Goal: Task Accomplishment & Management: Use online tool/utility

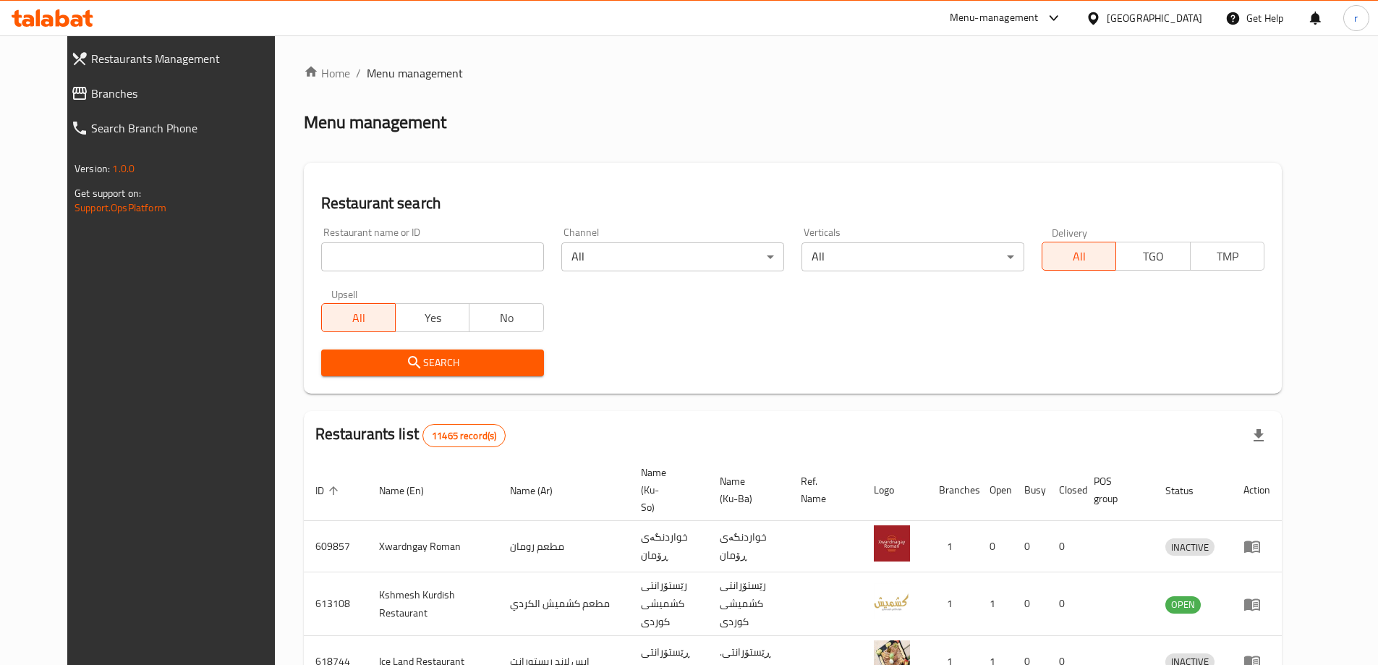
click at [321, 253] on input "search" at bounding box center [432, 256] width 223 height 29
paste input "Captain [PERSON_NAME]"
type input "Captain [PERSON_NAME]"
click at [333, 354] on span "Search" at bounding box center [433, 363] width 200 height 18
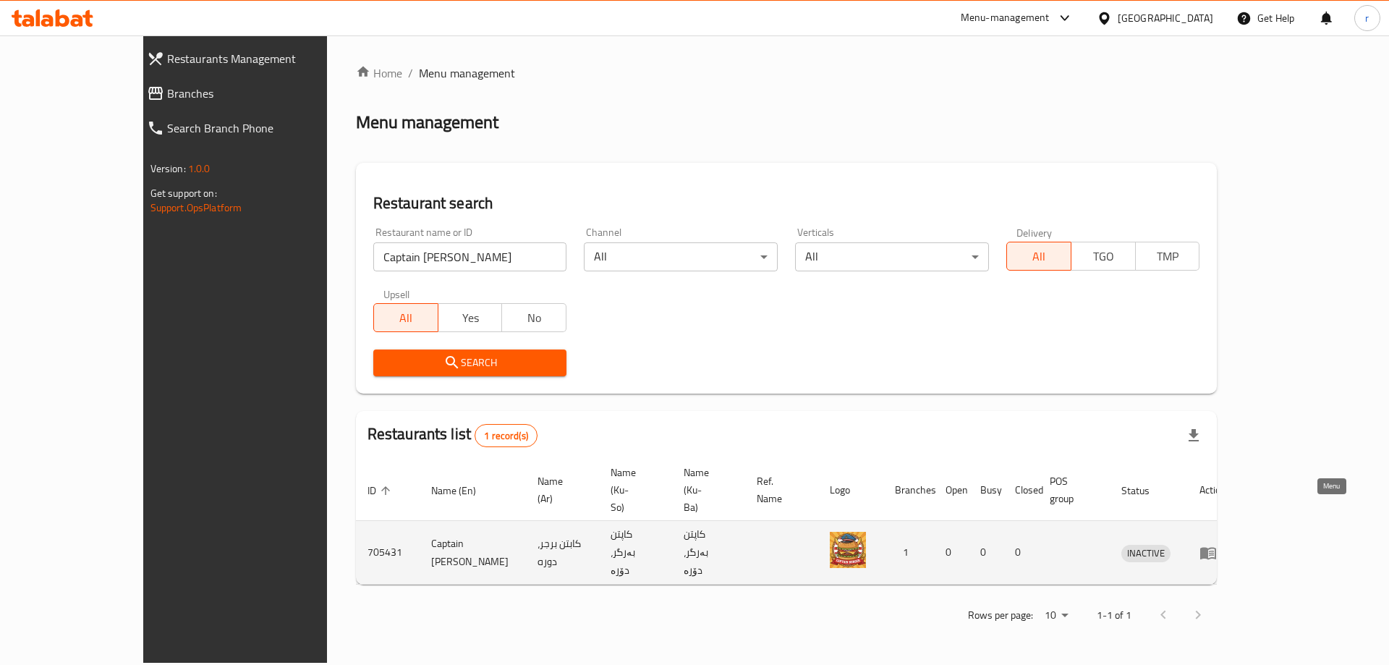
click at [1216, 544] on icon "enhanced table" at bounding box center [1207, 552] width 17 height 17
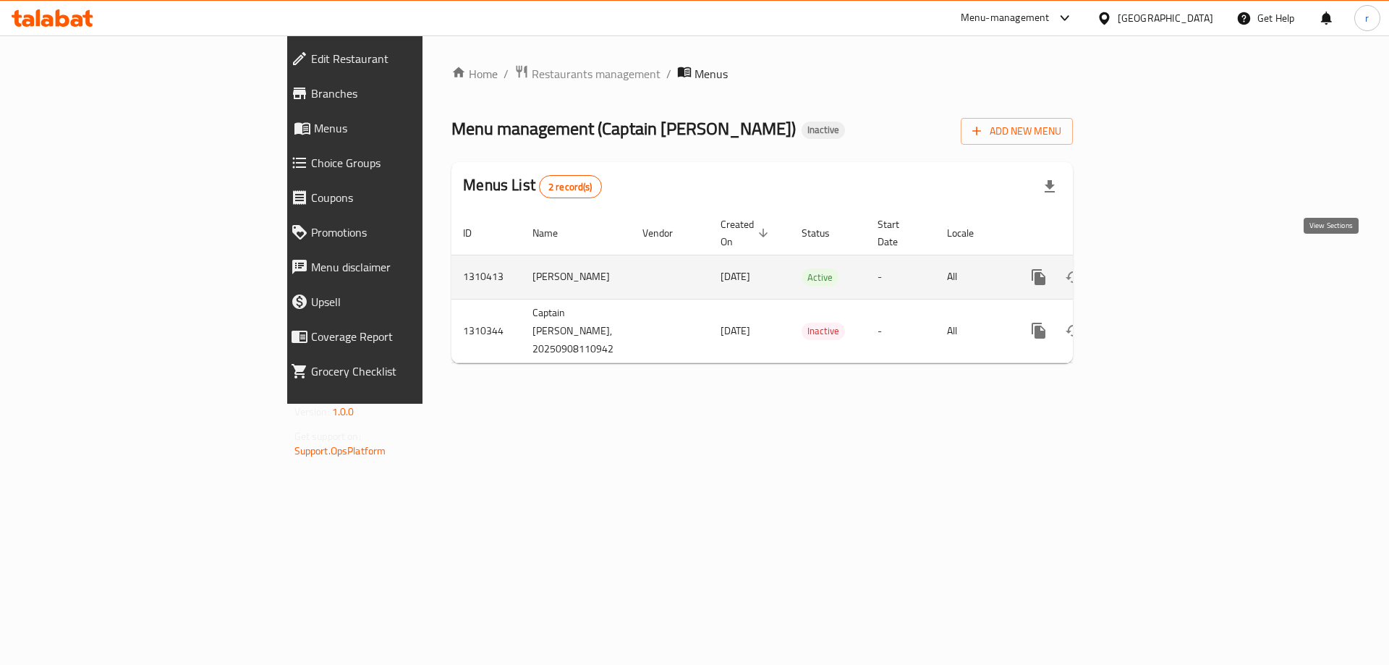
click at [1160, 270] on link "enhanced table" at bounding box center [1142, 277] width 35 height 35
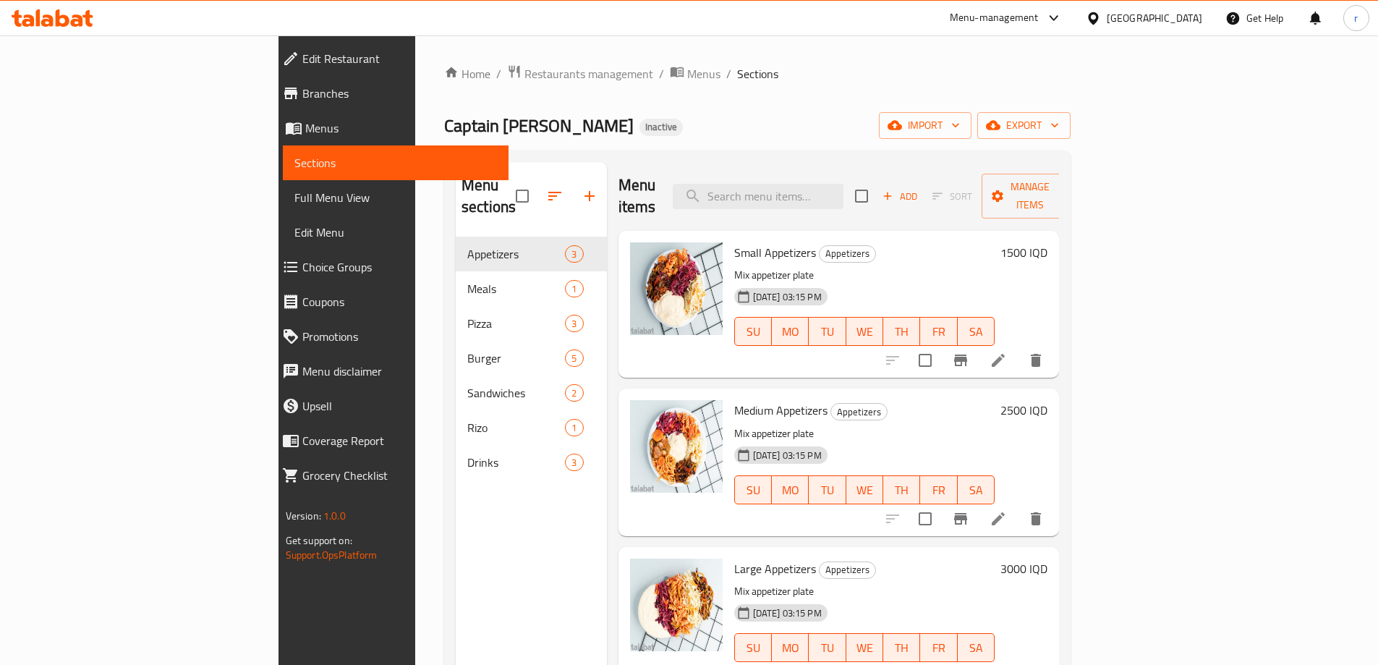
click at [294, 200] on span "Full Menu View" at bounding box center [395, 197] width 203 height 17
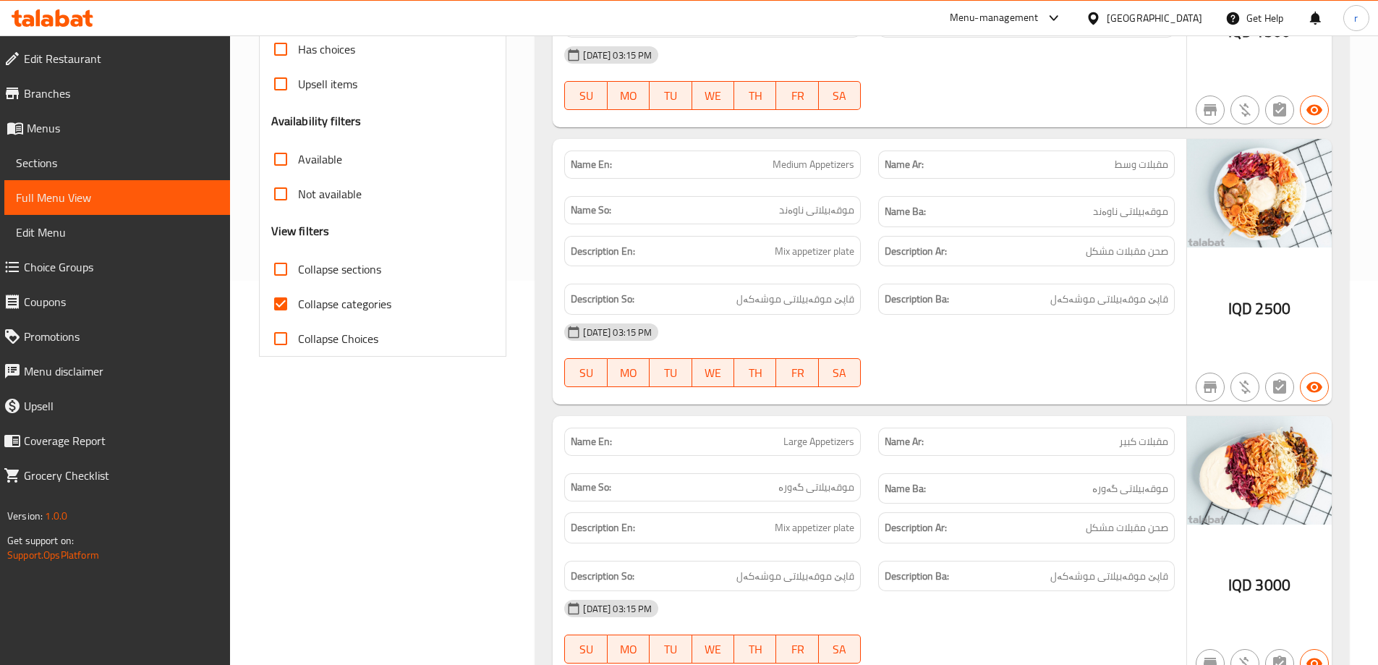
scroll to position [482, 0]
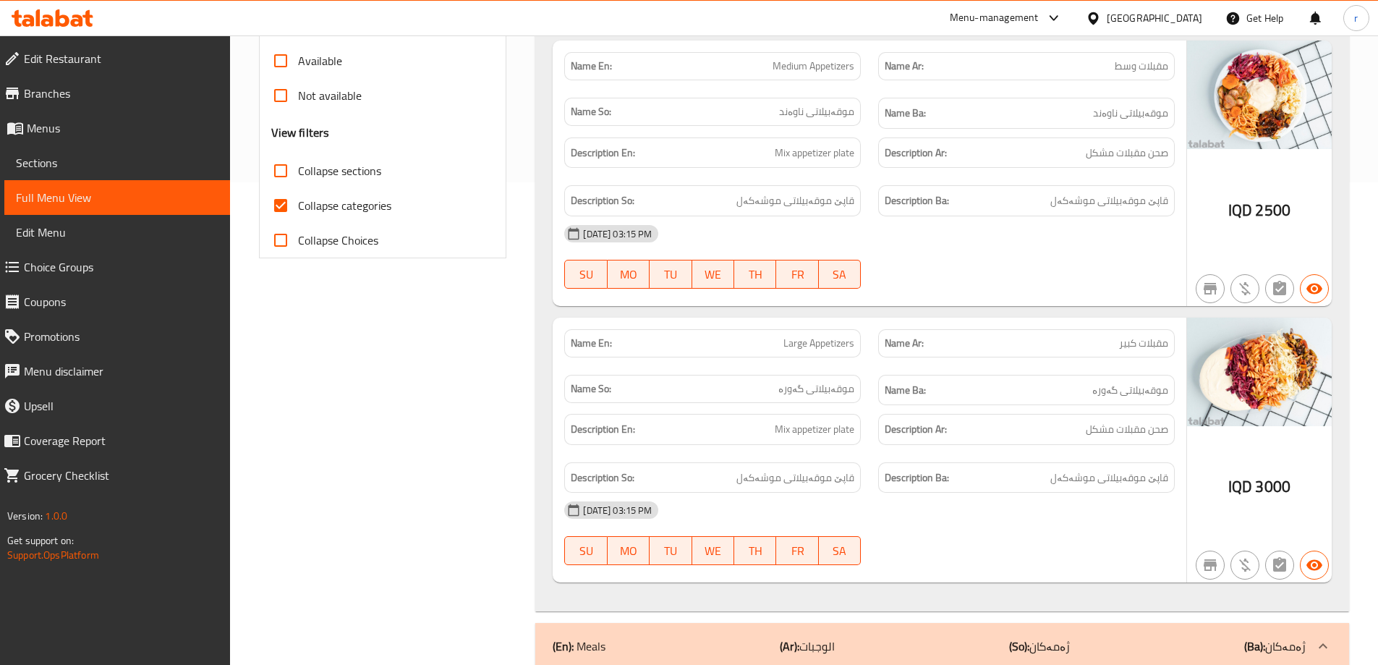
click at [276, 210] on input "Collapse categories" at bounding box center [280, 205] width 35 height 35
checkbox input "false"
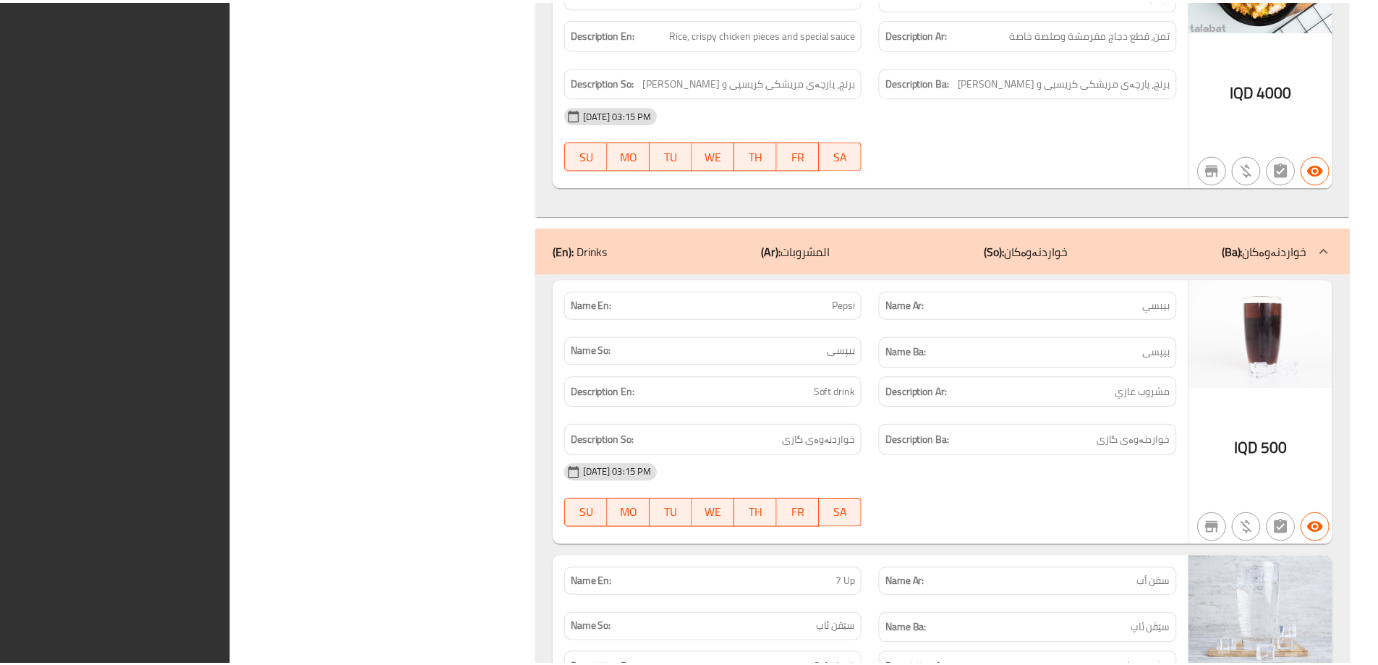
scroll to position [6168, 0]
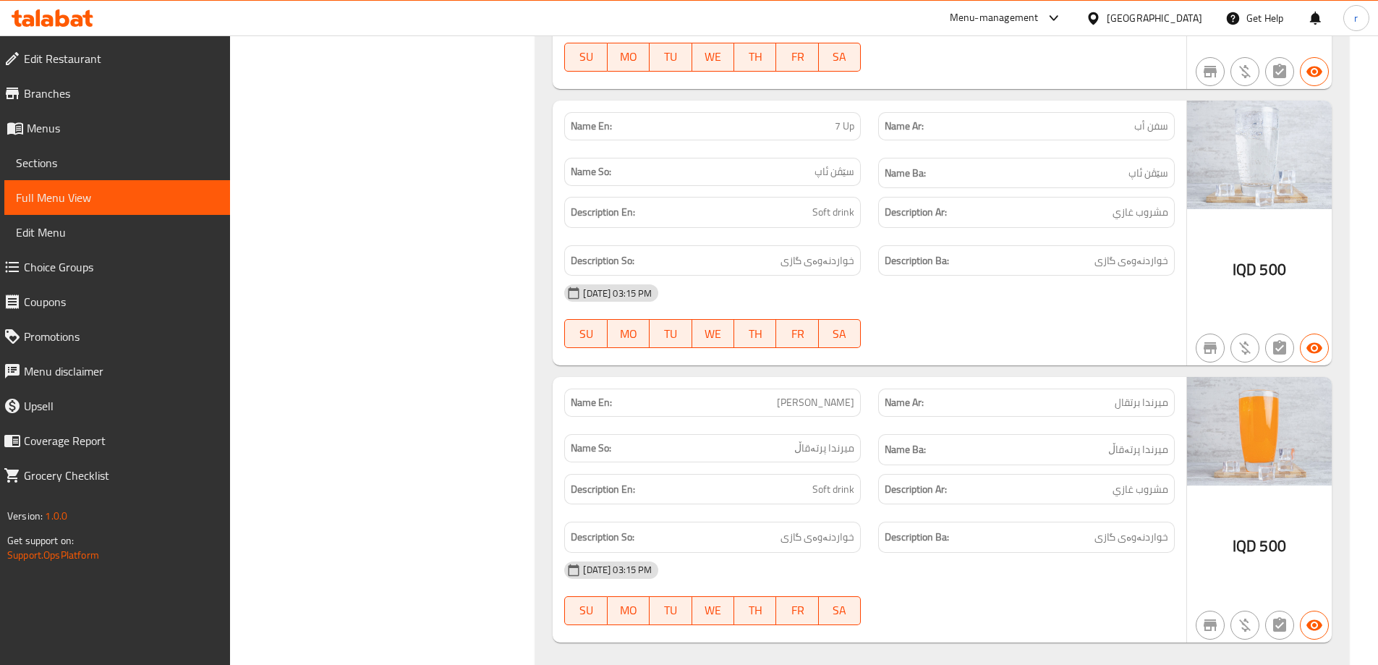
click at [132, 80] on link "Branches" at bounding box center [111, 93] width 238 height 35
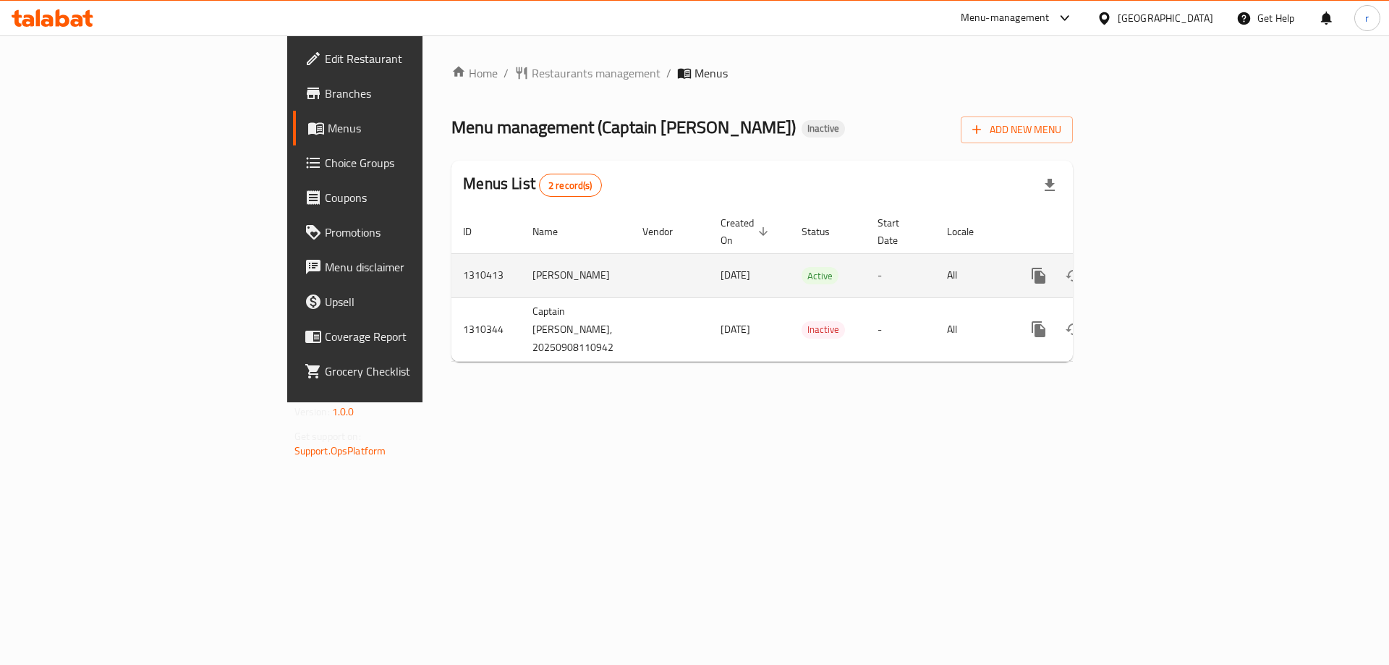
click at [1149, 269] on icon "enhanced table" at bounding box center [1142, 275] width 13 height 13
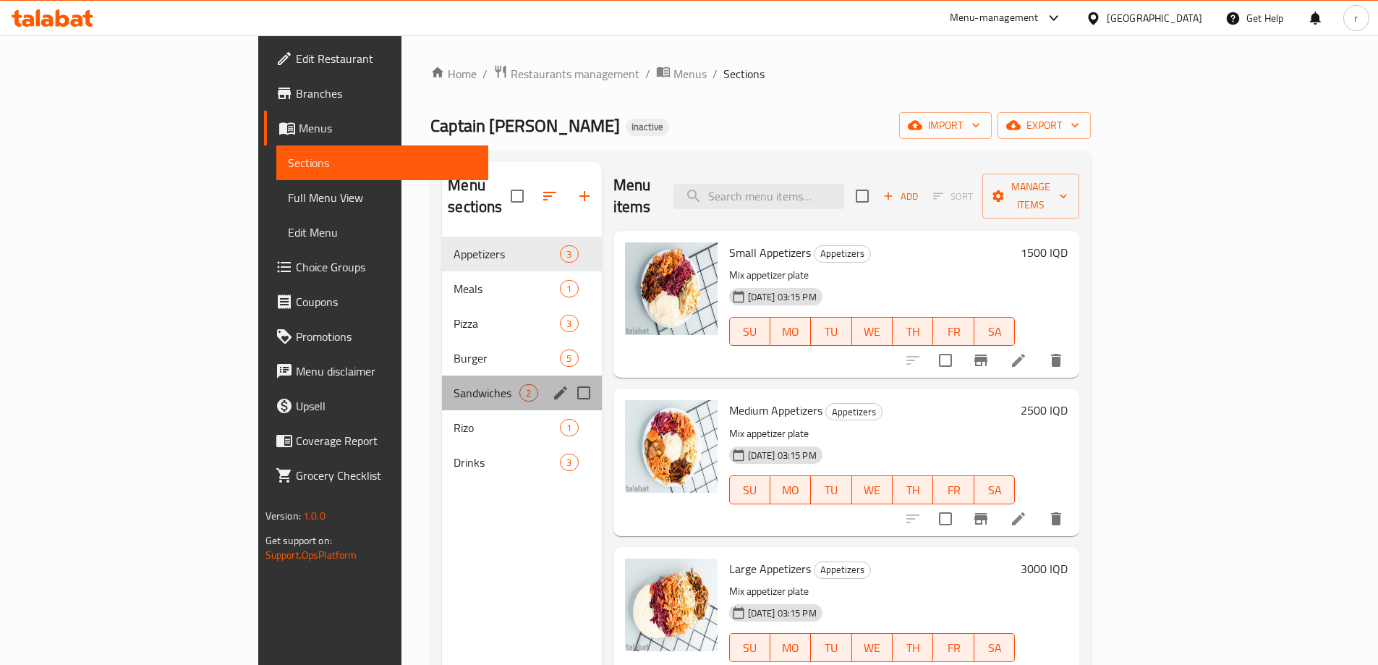
click at [442, 375] on div "Sandwiches 2" at bounding box center [521, 392] width 159 height 35
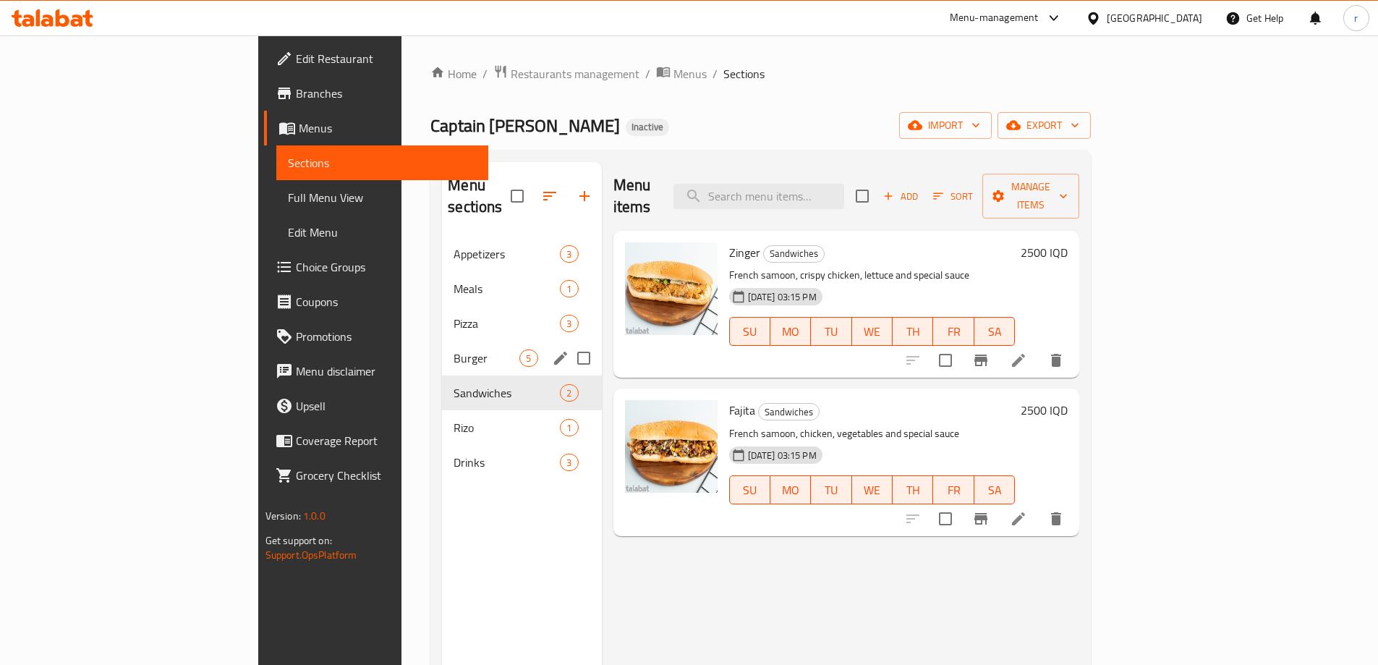
click at [442, 348] on div "Burger 5" at bounding box center [521, 358] width 159 height 35
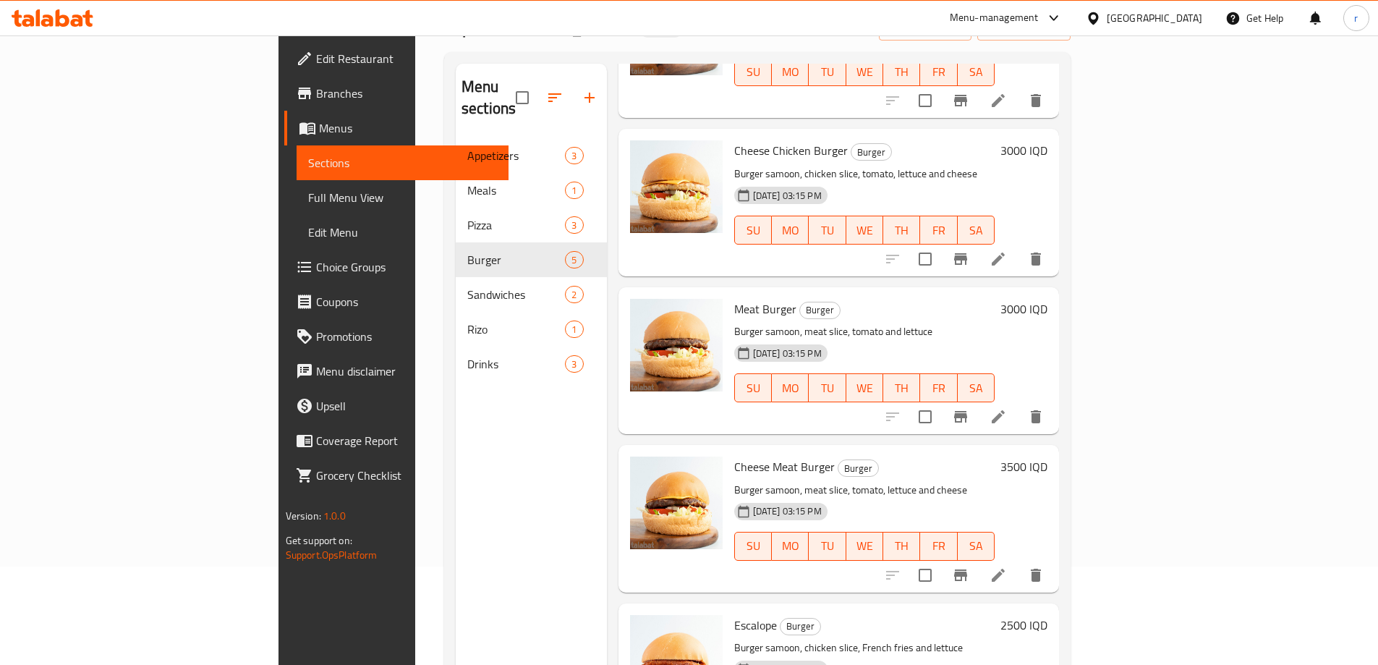
scroll to position [203, 0]
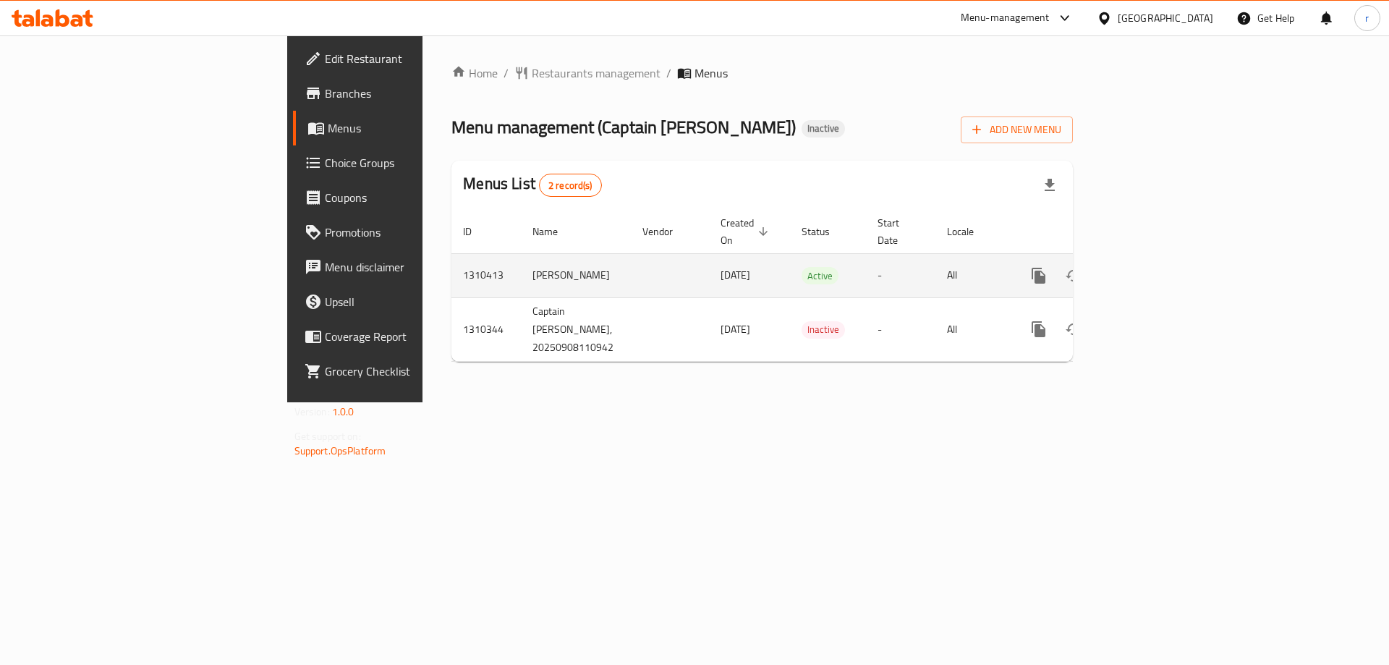
click at [1151, 267] on icon "enhanced table" at bounding box center [1142, 275] width 17 height 17
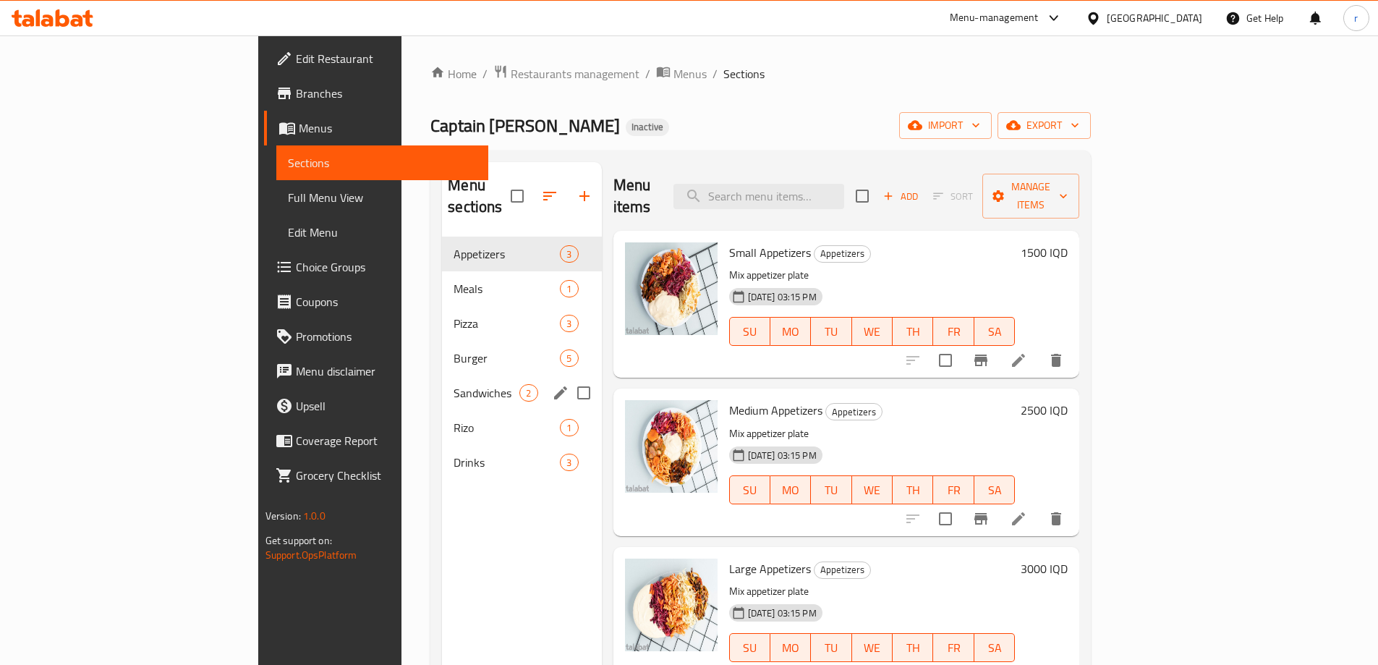
click at [442, 380] on div "Sandwiches 2" at bounding box center [521, 392] width 159 height 35
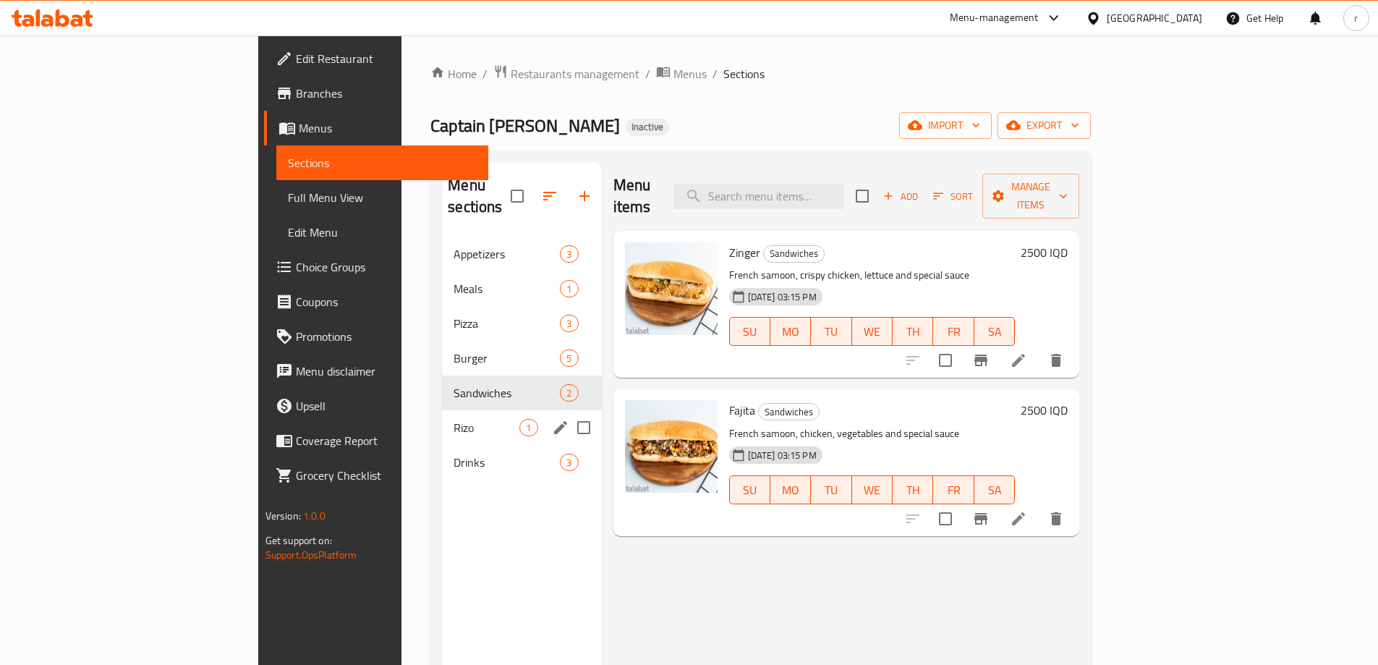
click at [442, 422] on div "Rizo 1" at bounding box center [521, 427] width 159 height 35
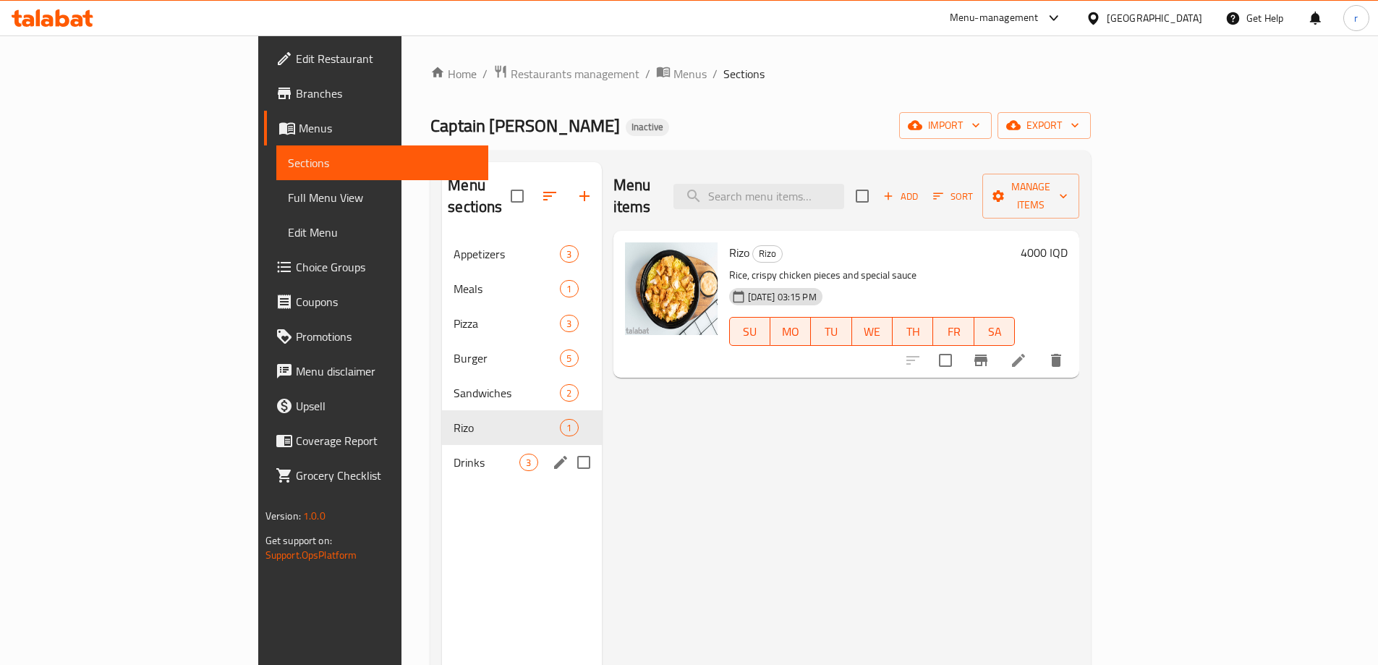
click at [453, 453] on span "Drinks" at bounding box center [486, 461] width 66 height 17
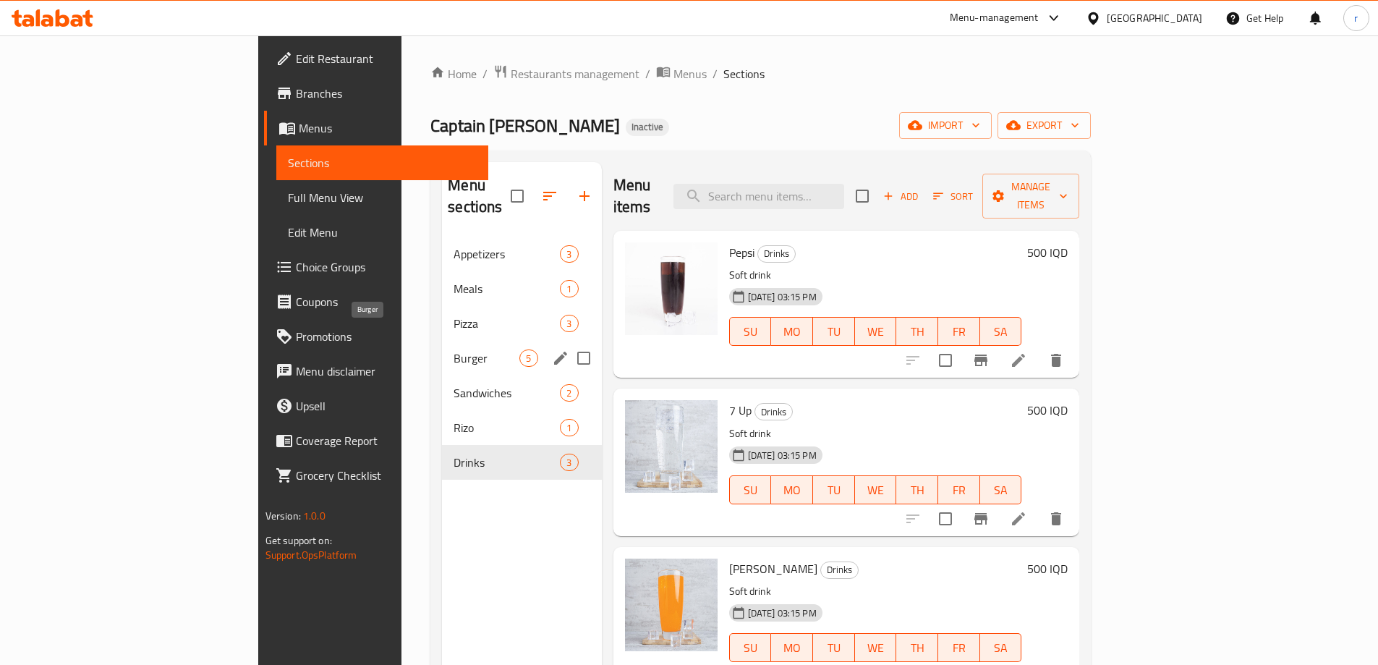
click at [453, 349] on span "Burger" at bounding box center [486, 357] width 66 height 17
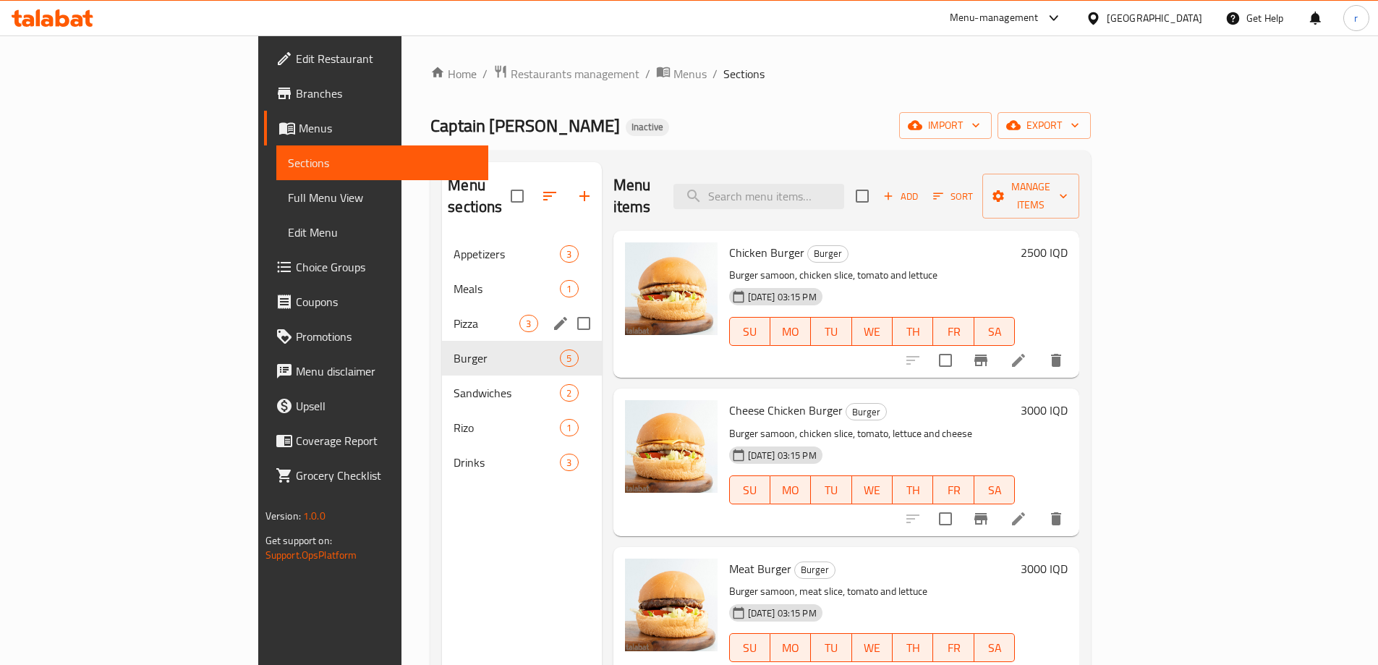
click at [453, 315] on span "Pizza" at bounding box center [486, 323] width 66 height 17
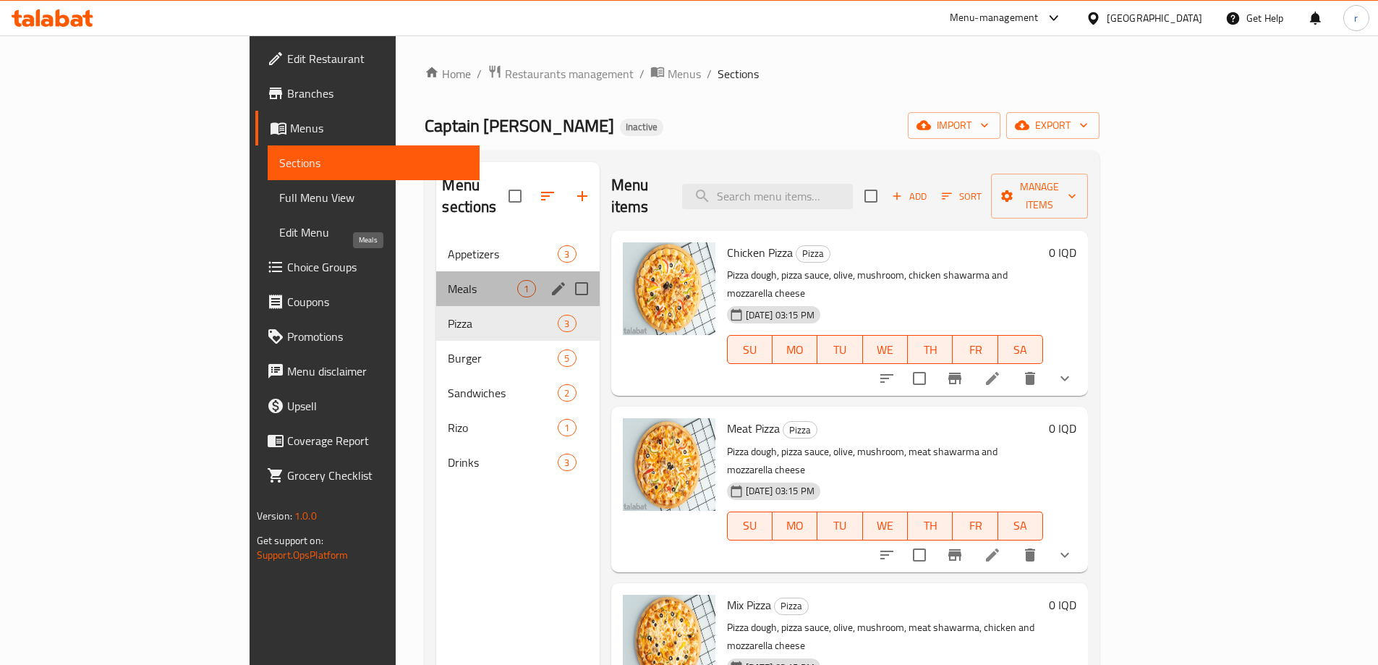
click at [448, 280] on span "Meals" at bounding box center [482, 288] width 69 height 17
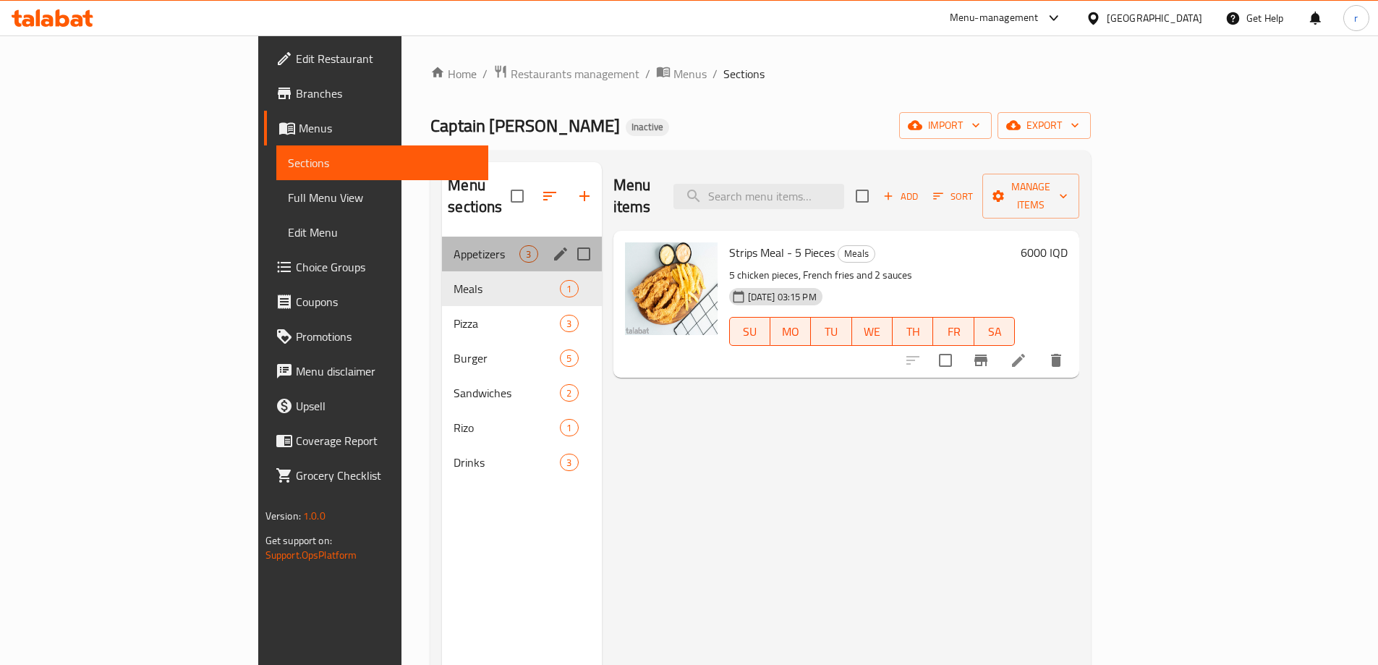
click at [442, 243] on div "Appetizers 3" at bounding box center [521, 253] width 159 height 35
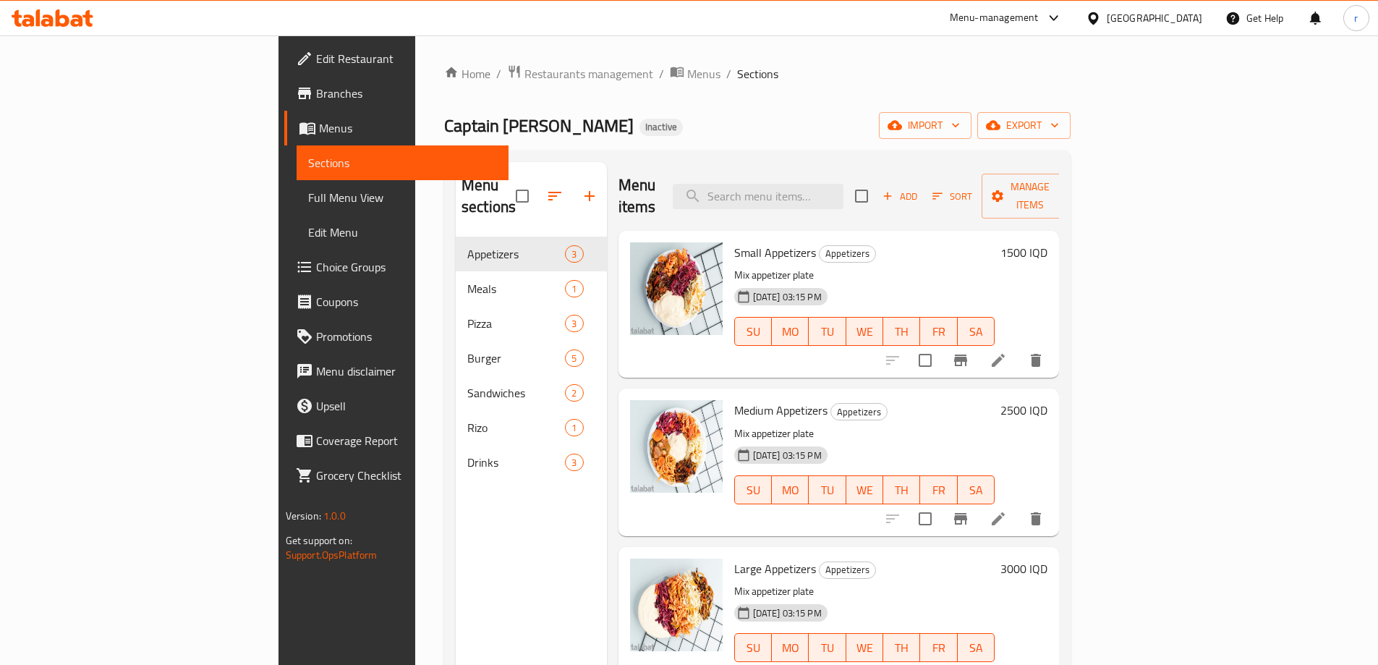
click at [77, 22] on icon at bounding box center [53, 17] width 82 height 17
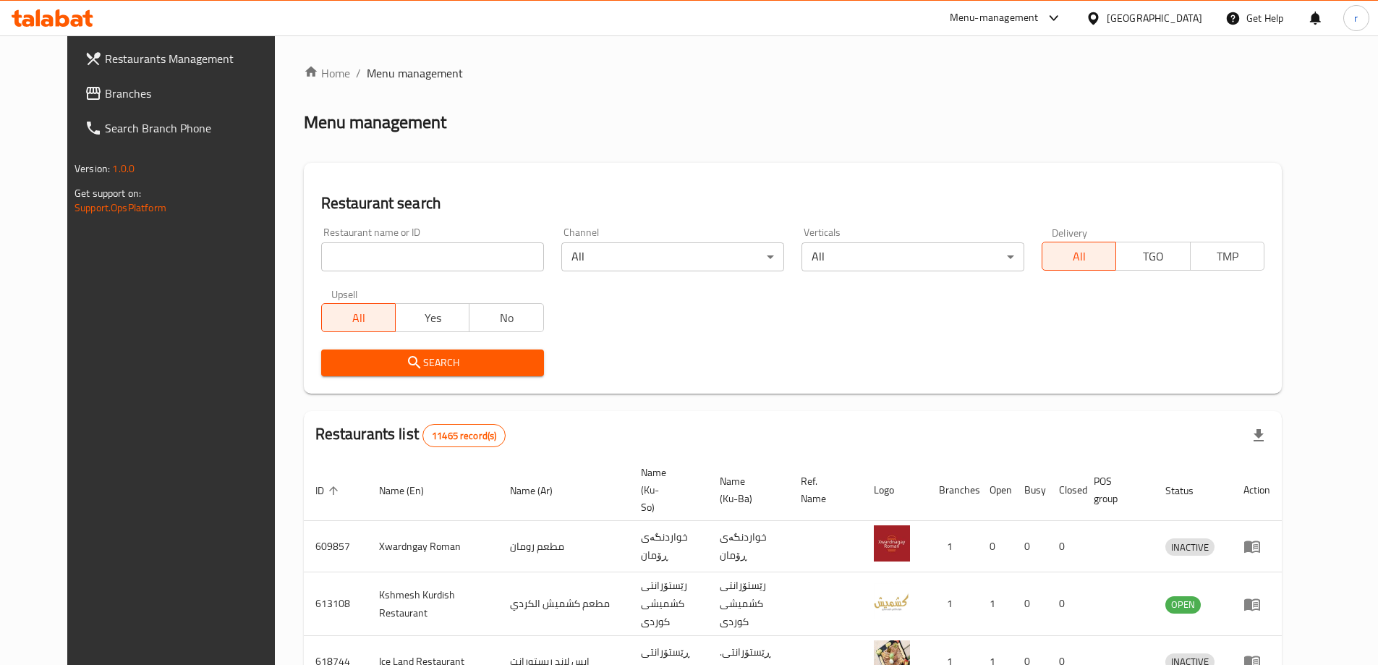
click at [347, 257] on input "search" at bounding box center [432, 256] width 223 height 29
paste input "Al hulwuh ice cream"
type input "Al hulwuh ice cream"
click at [333, 355] on span "Search" at bounding box center [433, 363] width 200 height 18
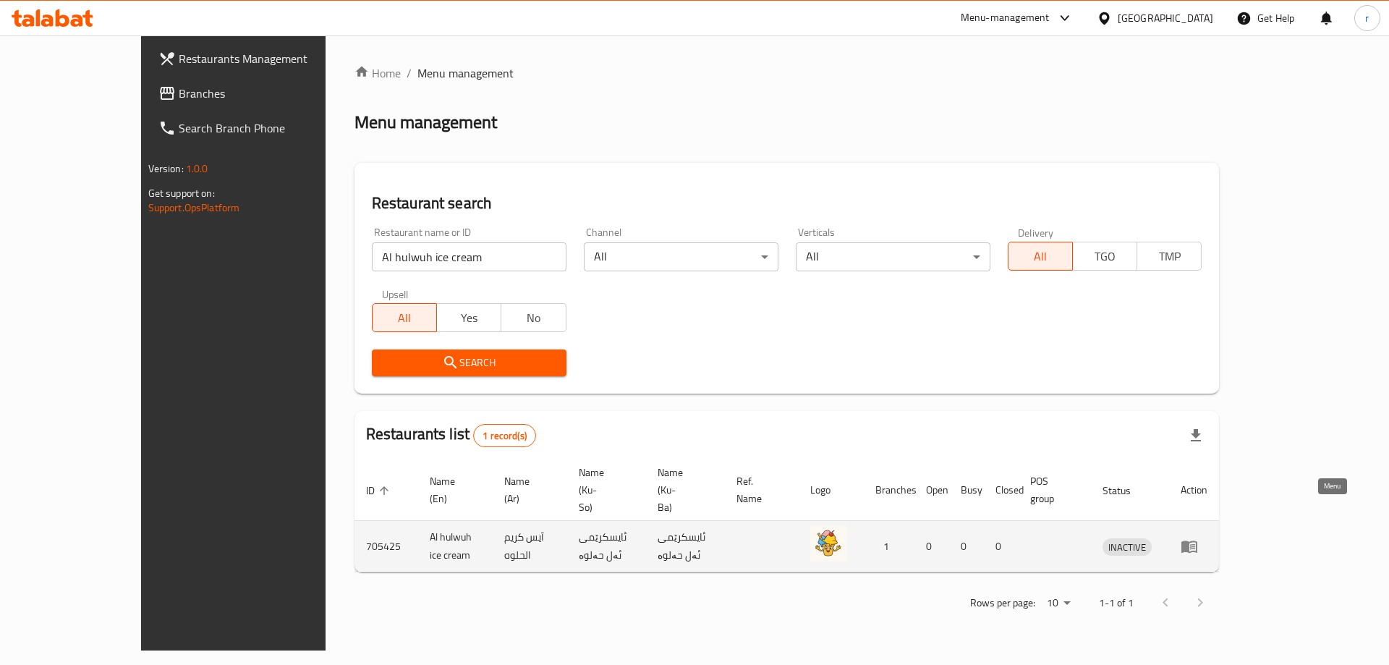
click at [1197, 541] on icon "enhanced table" at bounding box center [1189, 547] width 16 height 12
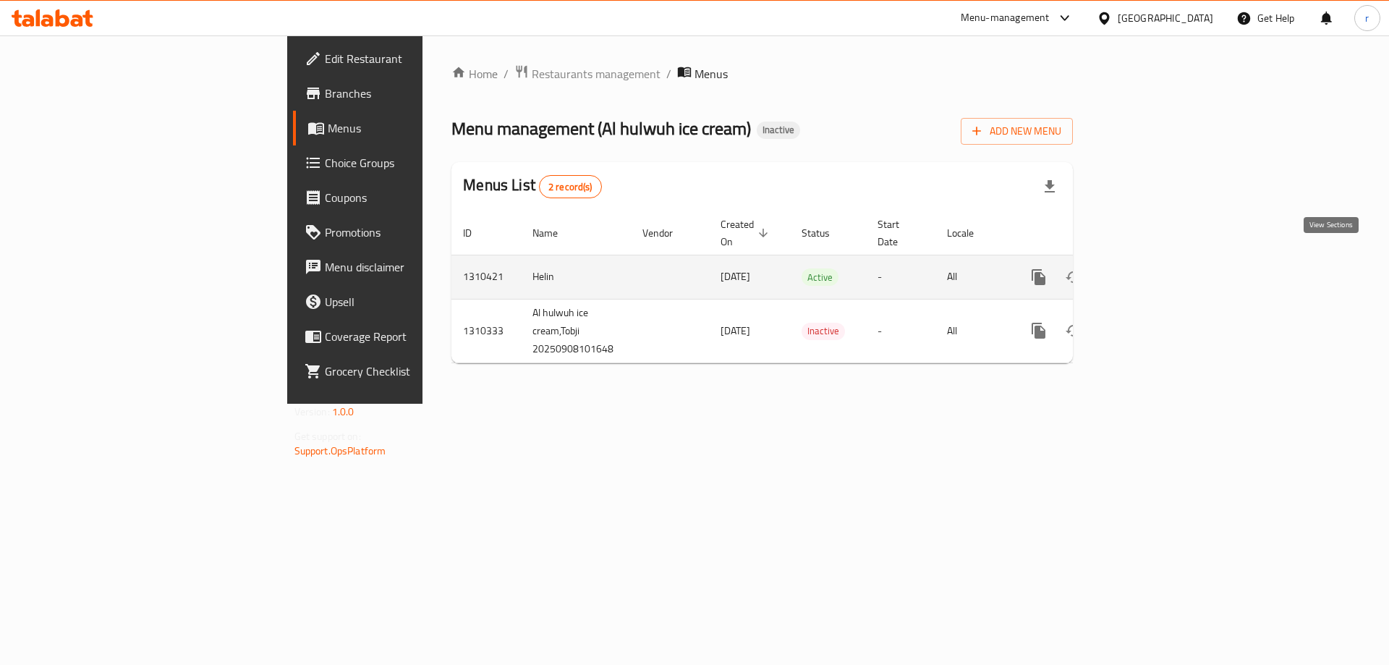
click at [1151, 268] on icon "enhanced table" at bounding box center [1142, 276] width 17 height 17
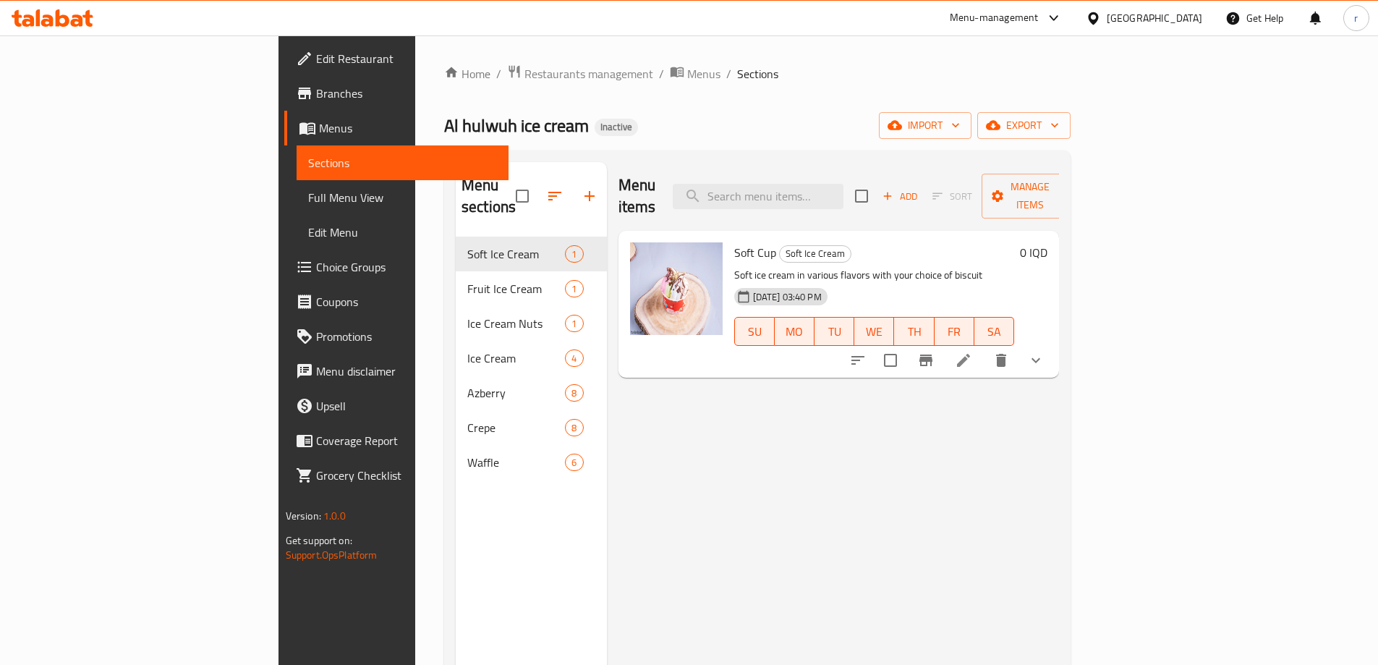
click at [69, 20] on icon at bounding box center [53, 17] width 82 height 17
click at [297, 181] on link "Full Menu View" at bounding box center [403, 197] width 212 height 35
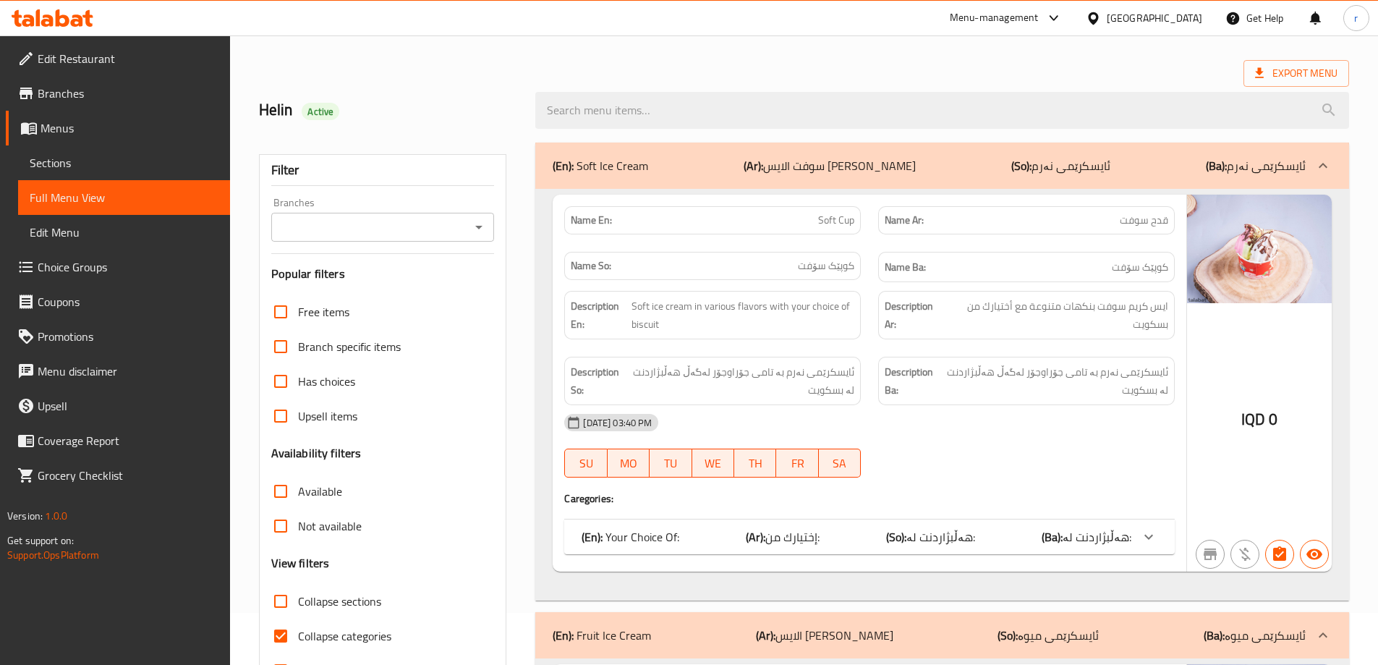
scroll to position [96, 0]
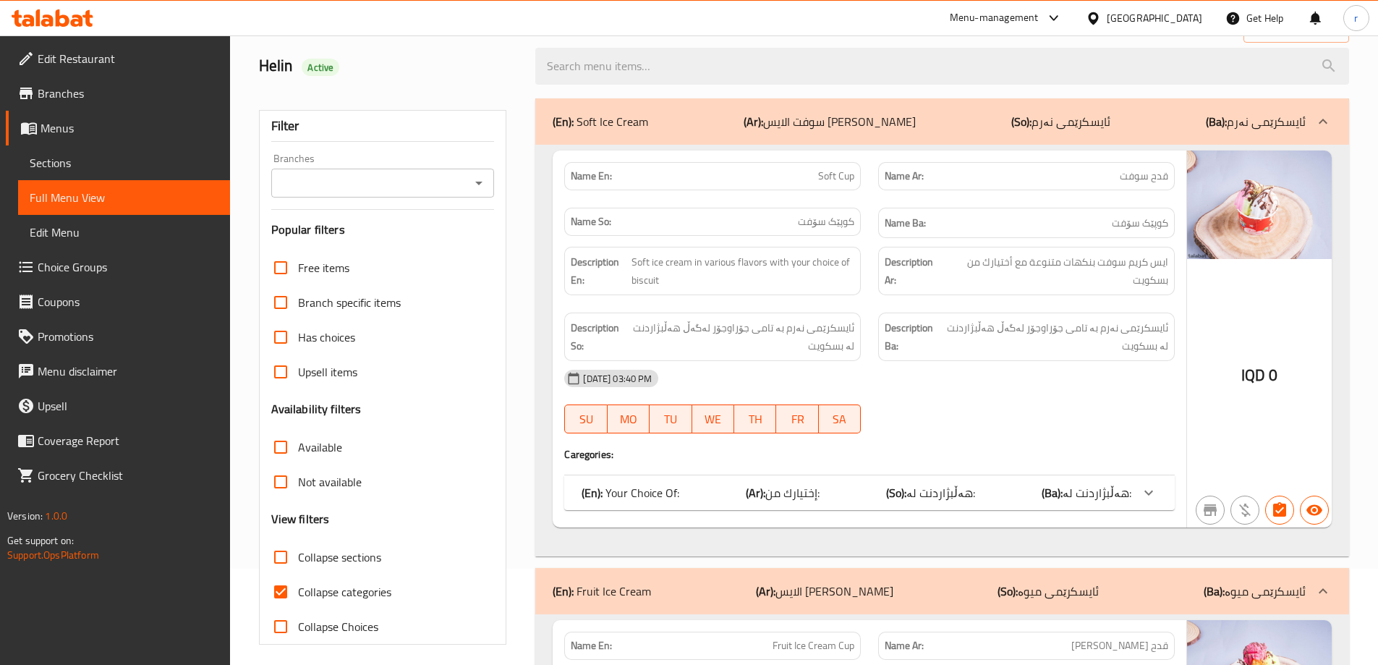
click at [282, 597] on input "Collapse categories" at bounding box center [280, 591] width 35 height 35
checkbox input "false"
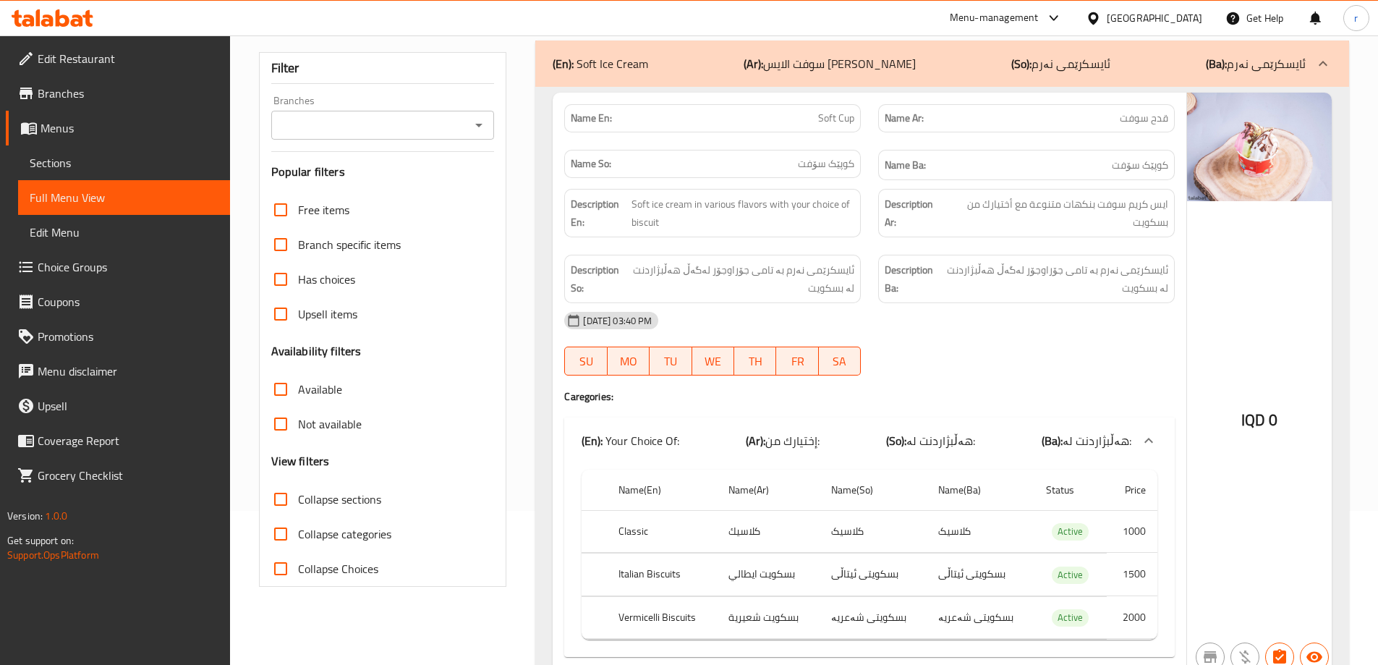
scroll to position [0, 0]
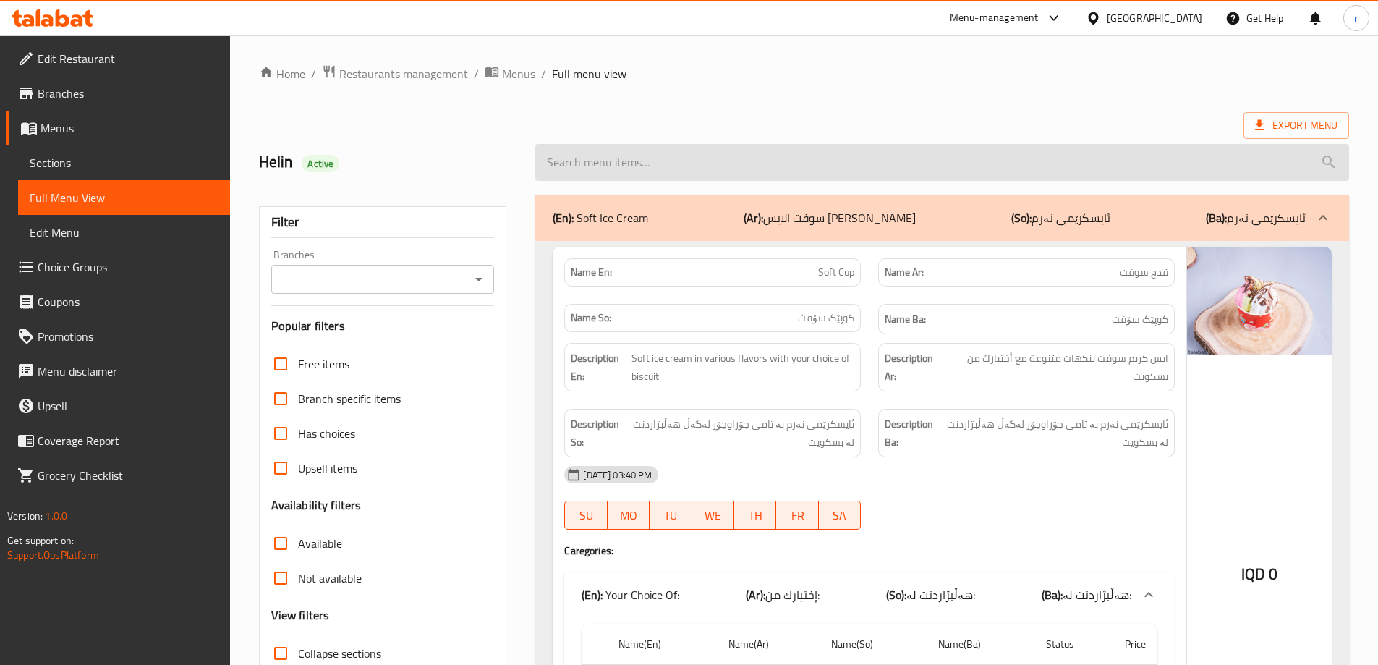
click at [967, 171] on input "search" at bounding box center [942, 162] width 814 height 37
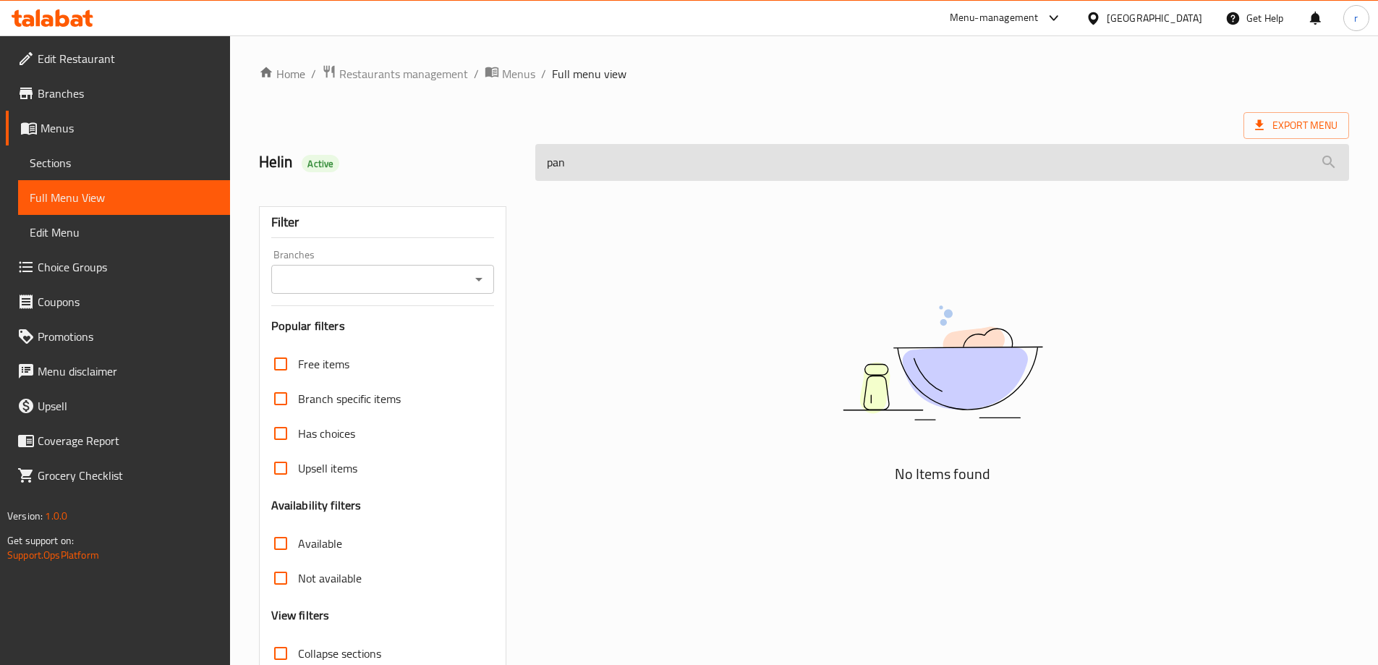
type input "panc"
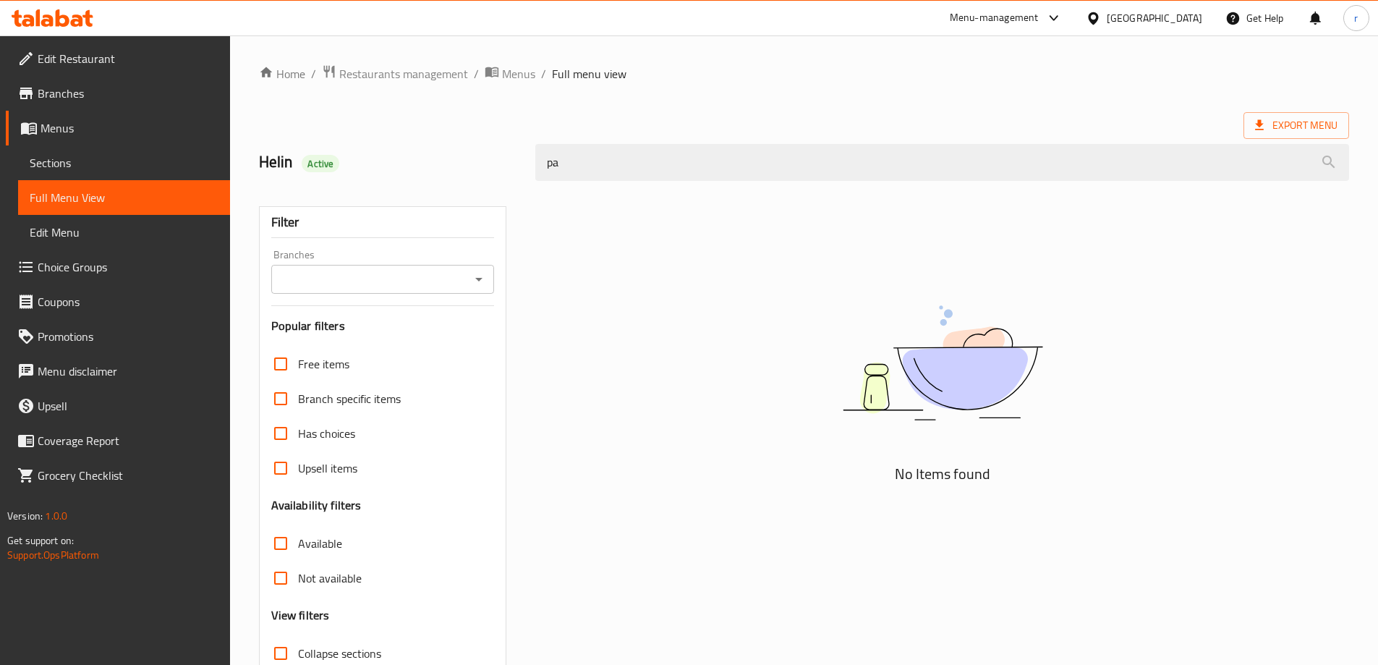
type input "p"
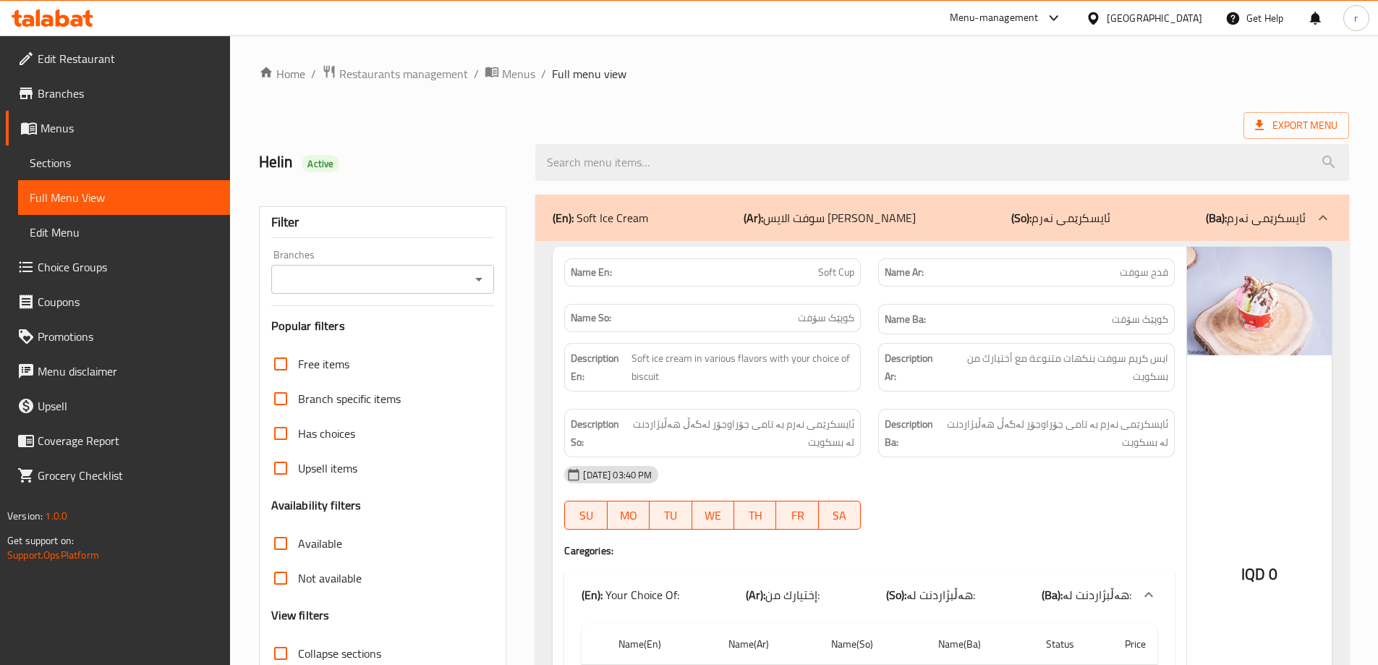
click at [106, 101] on span "Branches" at bounding box center [128, 93] width 181 height 17
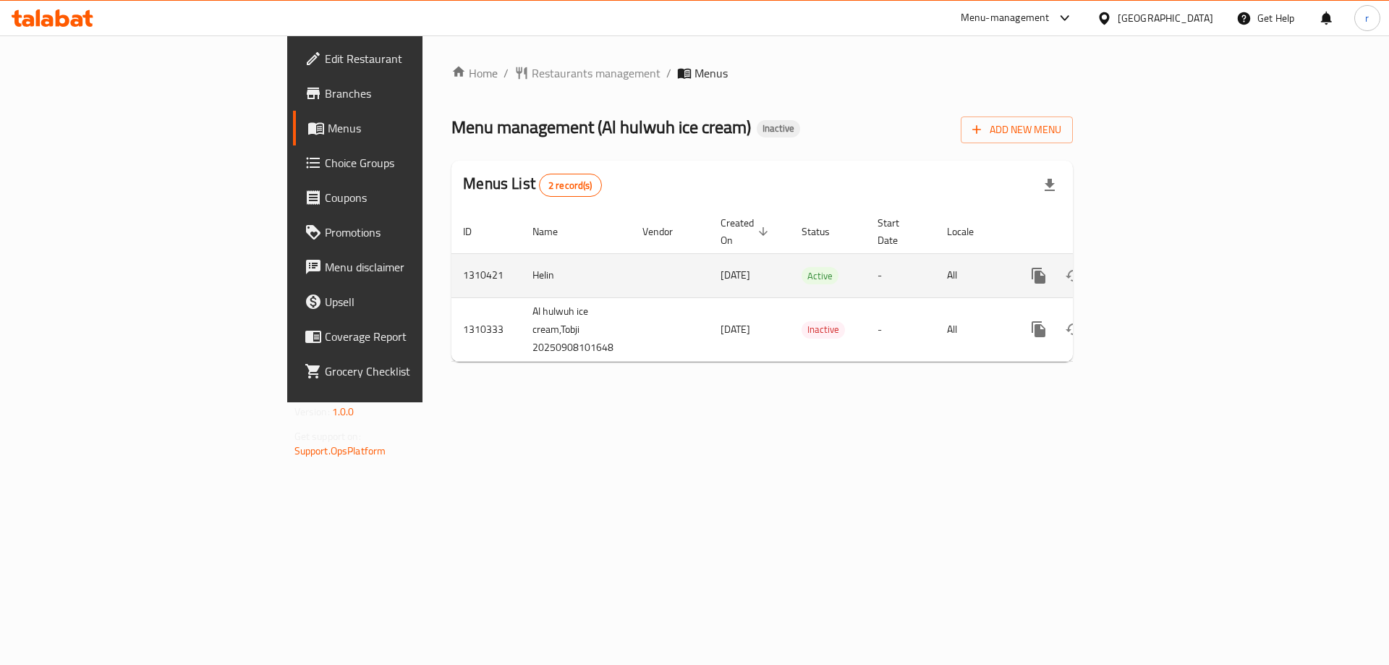
click at [1149, 269] on icon "enhanced table" at bounding box center [1142, 275] width 13 height 13
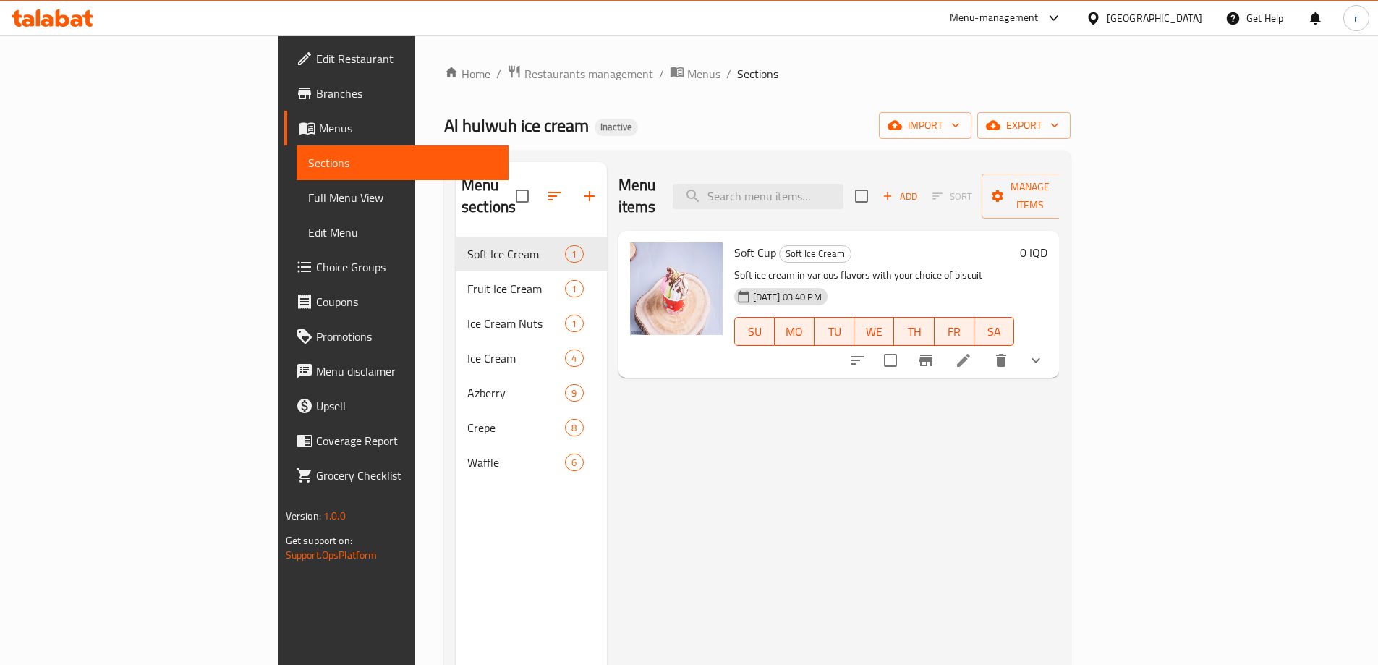
click at [308, 202] on span "Full Menu View" at bounding box center [402, 197] width 189 height 17
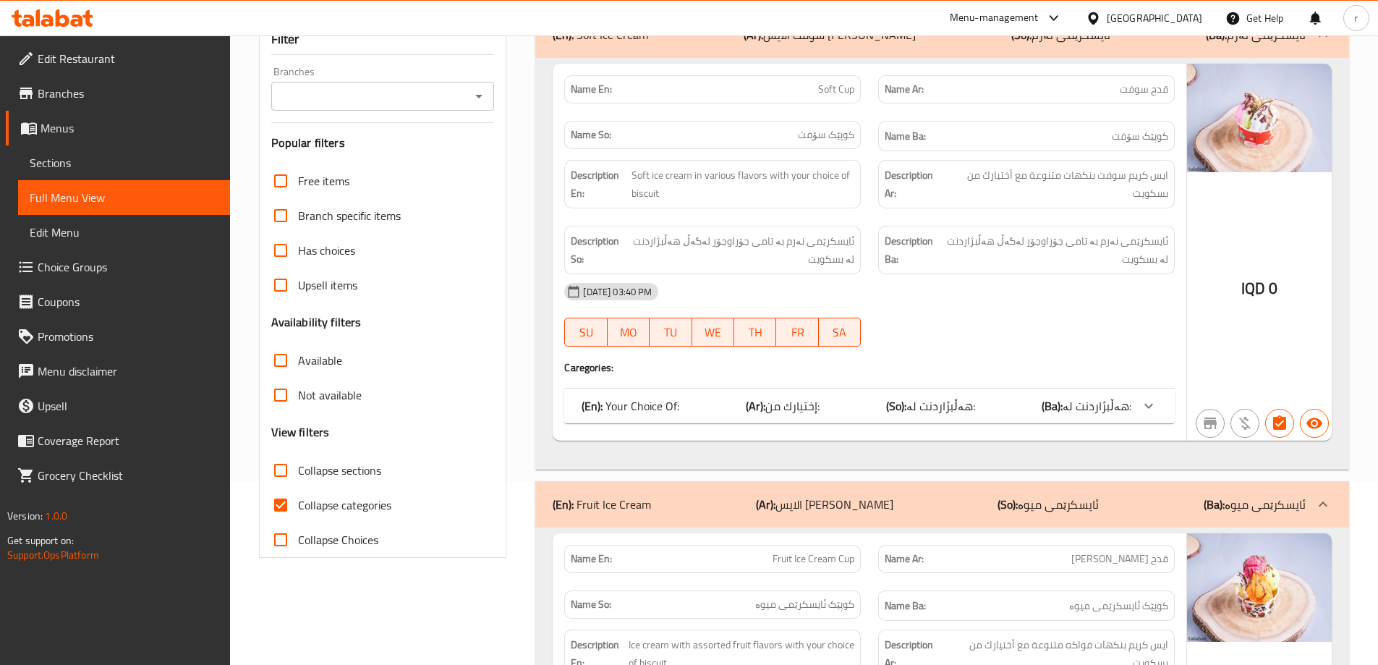
scroll to position [193, 0]
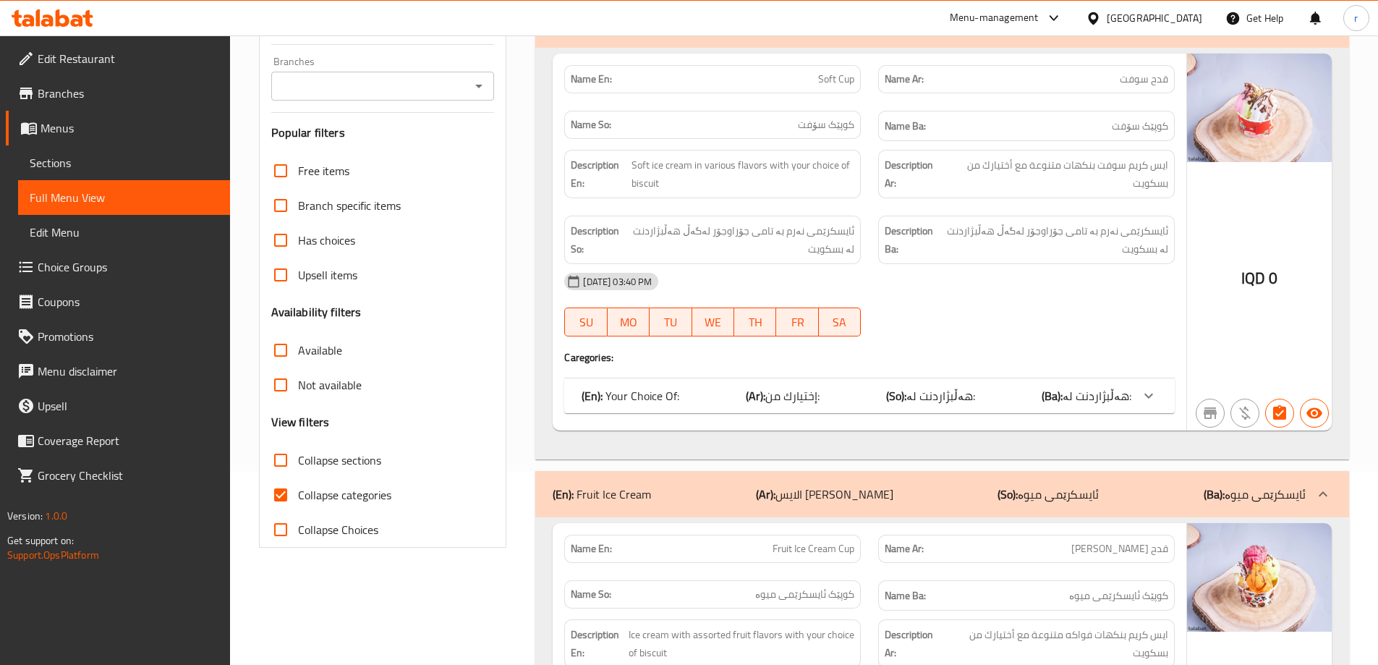
click at [284, 490] on input "Collapse categories" at bounding box center [280, 494] width 35 height 35
checkbox input "false"
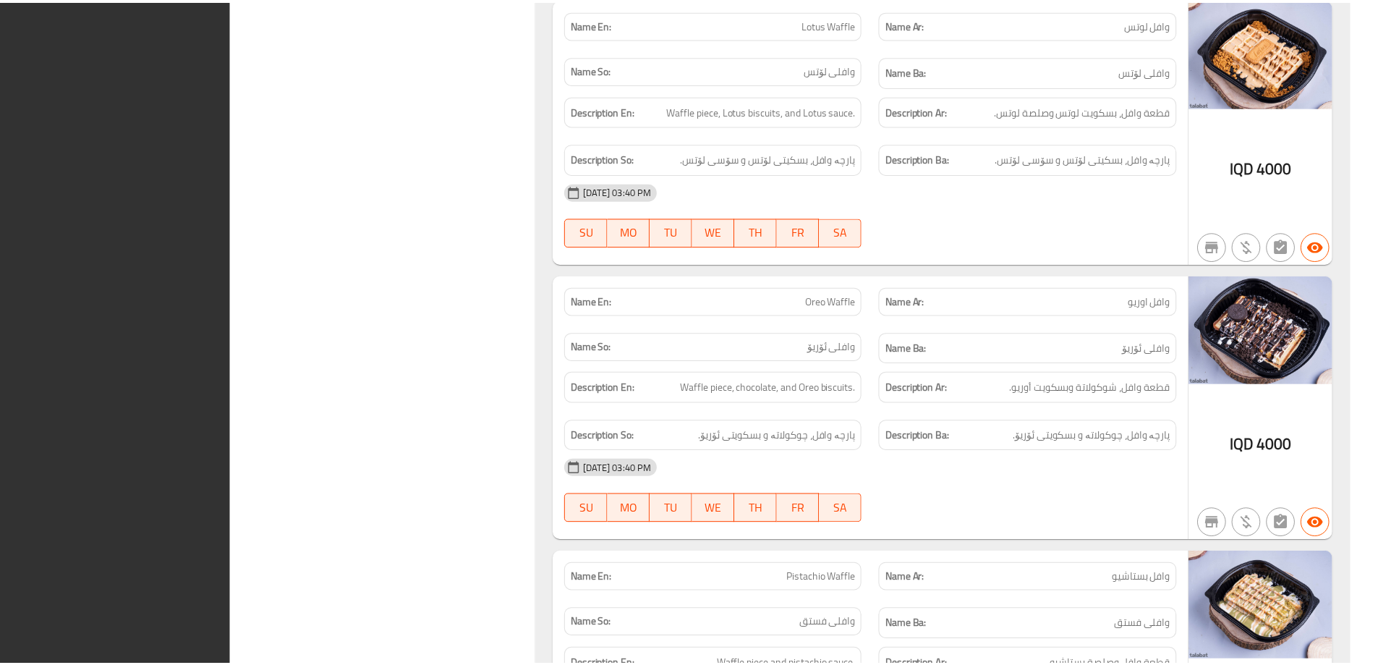
scroll to position [10890, 0]
